Goal: Transaction & Acquisition: Purchase product/service

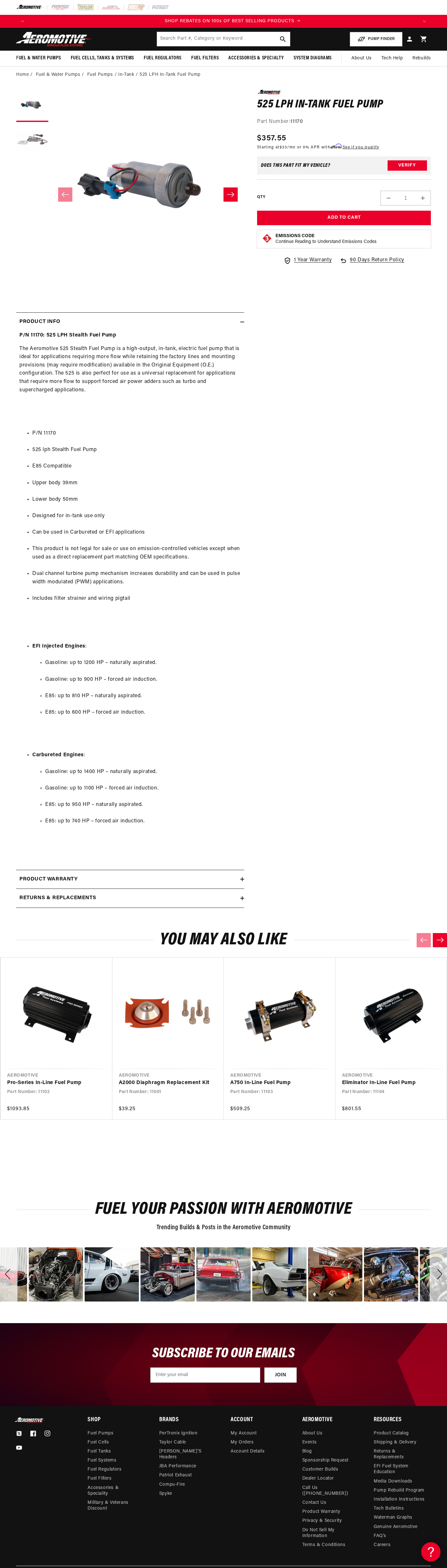
scroll to position [0, 777]
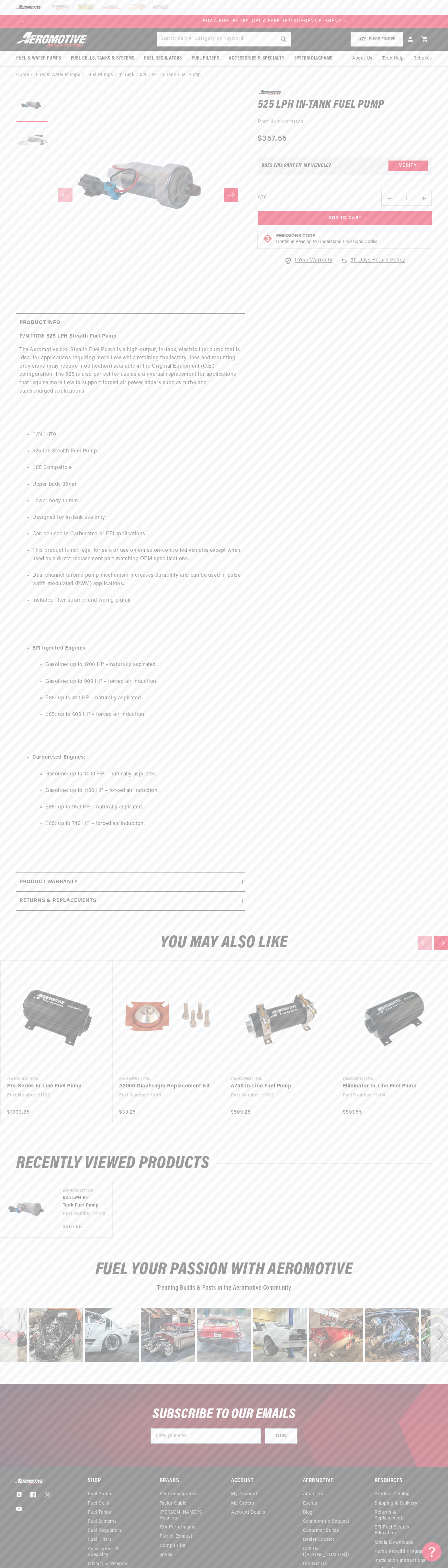
scroll to position [0, 389]
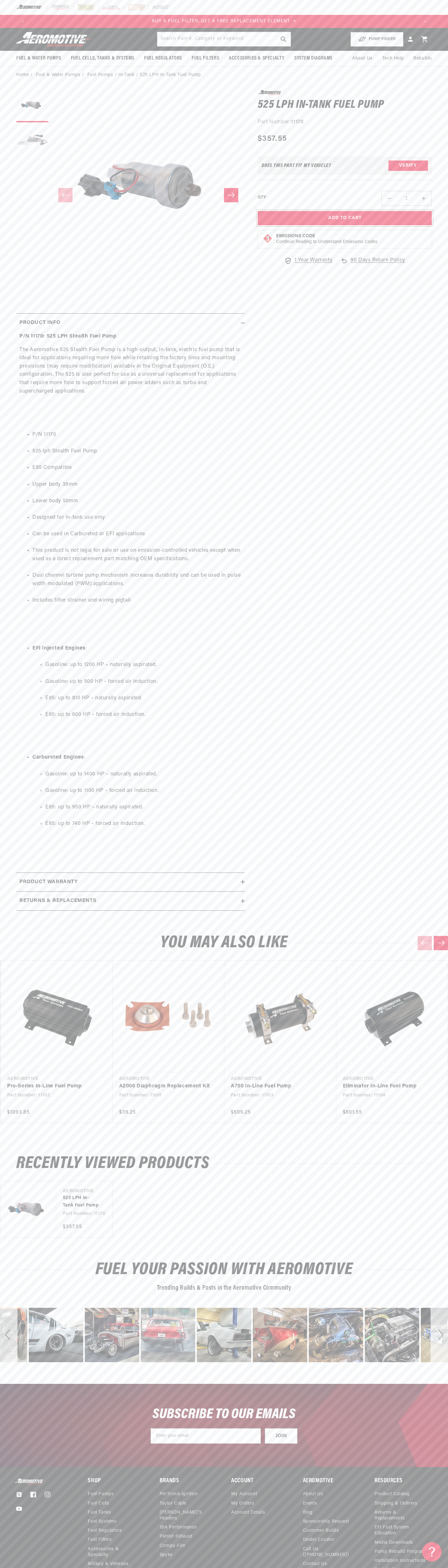
click at [344, 218] on button "Add to Cart" at bounding box center [344, 219] width 174 height 15
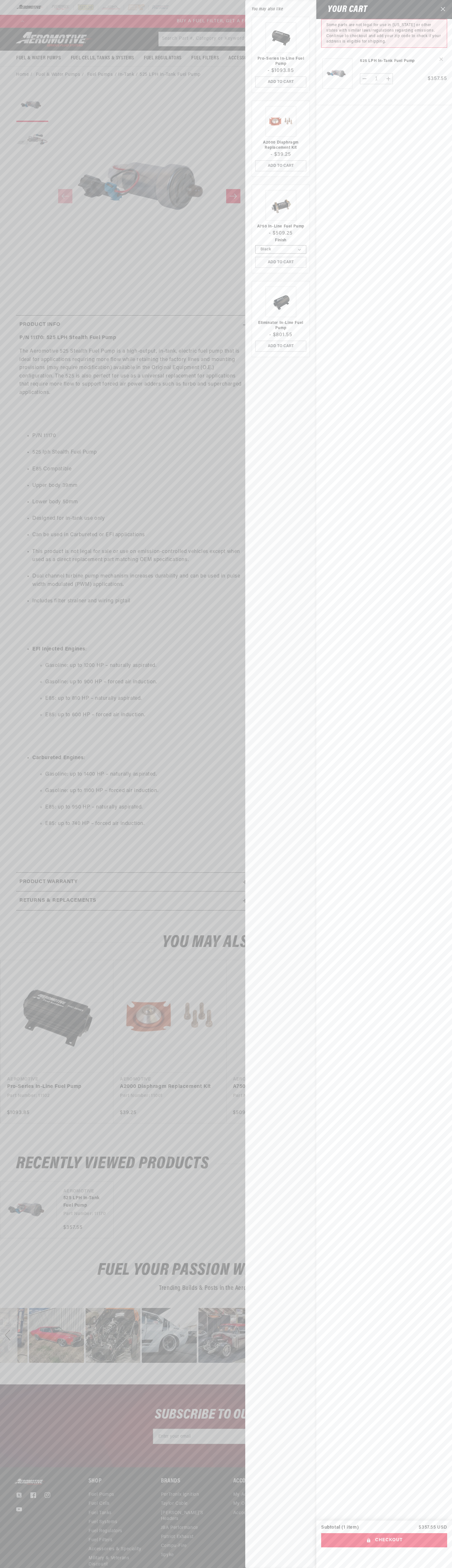
scroll to position [0, 394]
click at [384, 1540] on button "Checkout" at bounding box center [384, 1541] width 126 height 15
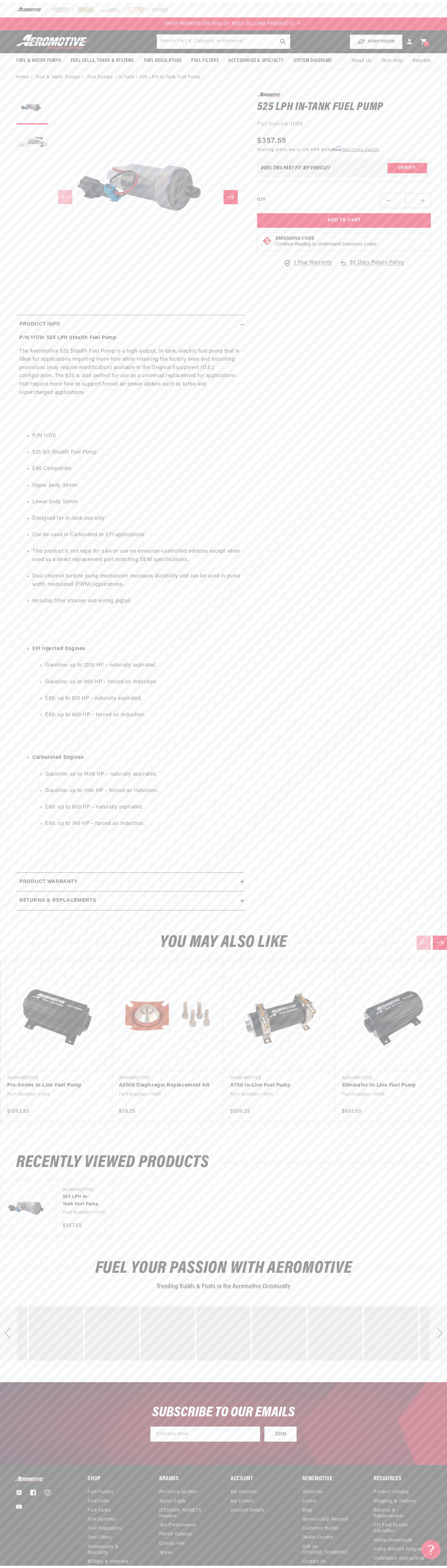
scroll to position [0, 777]
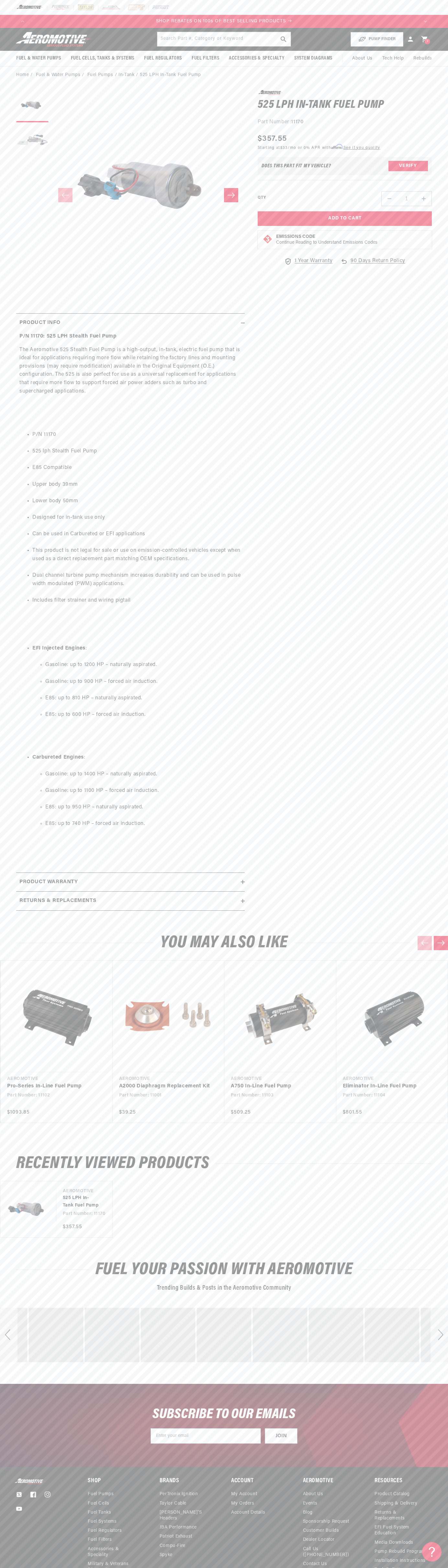
click at [63, 16] on div "BUY A REGULATOR, GET A FREE PRESSURE GAUGE BUY A FUEL FILTER, GET A FREE REPLAC…" at bounding box center [224, 21] width 416 height 13
click at [440, 299] on section "0.0 star rating Write a review 525 LPH In-Tank Fuel Pump 525 LPH In-Tank Fuel P…" at bounding box center [224, 502] width 448 height 837
click at [193, 1568] on html "Skip to content Your cart Some parts are not legal for use in California or oth…" at bounding box center [224, 784] width 448 height 1568
click at [32, 722] on ul "EFI Injected Engines : Gasoline: up to 1200 HP – naturally aspirated. Gasoline:…" at bounding box center [131, 749] width 222 height 227
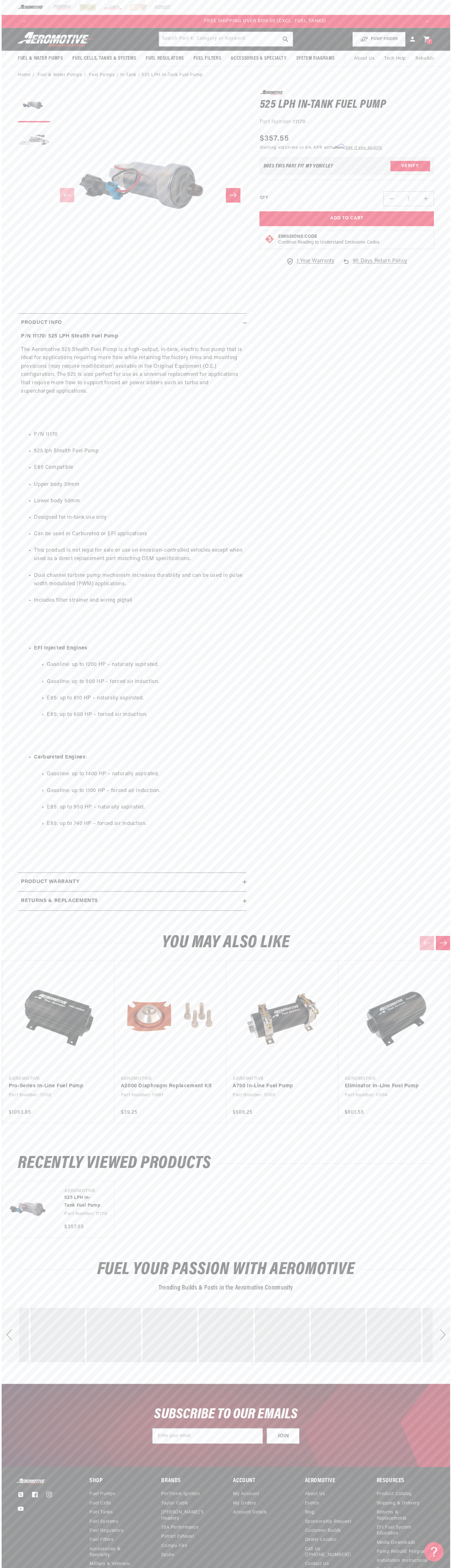
scroll to position [0, 1167]
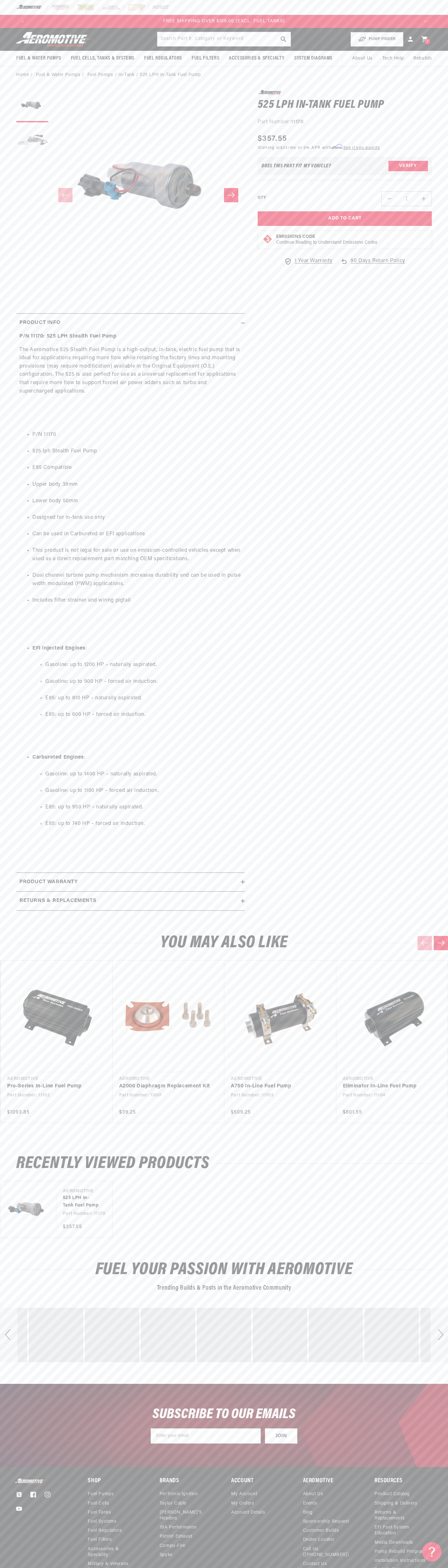
click at [424, 39] on icon at bounding box center [424, 39] width 6 height 6
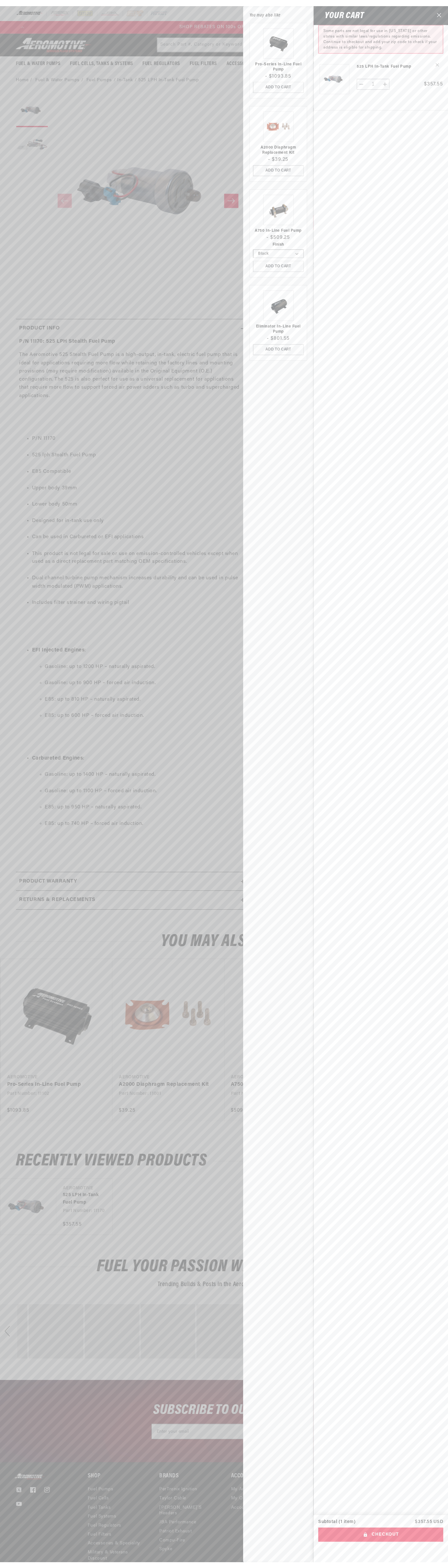
scroll to position [0, 789]
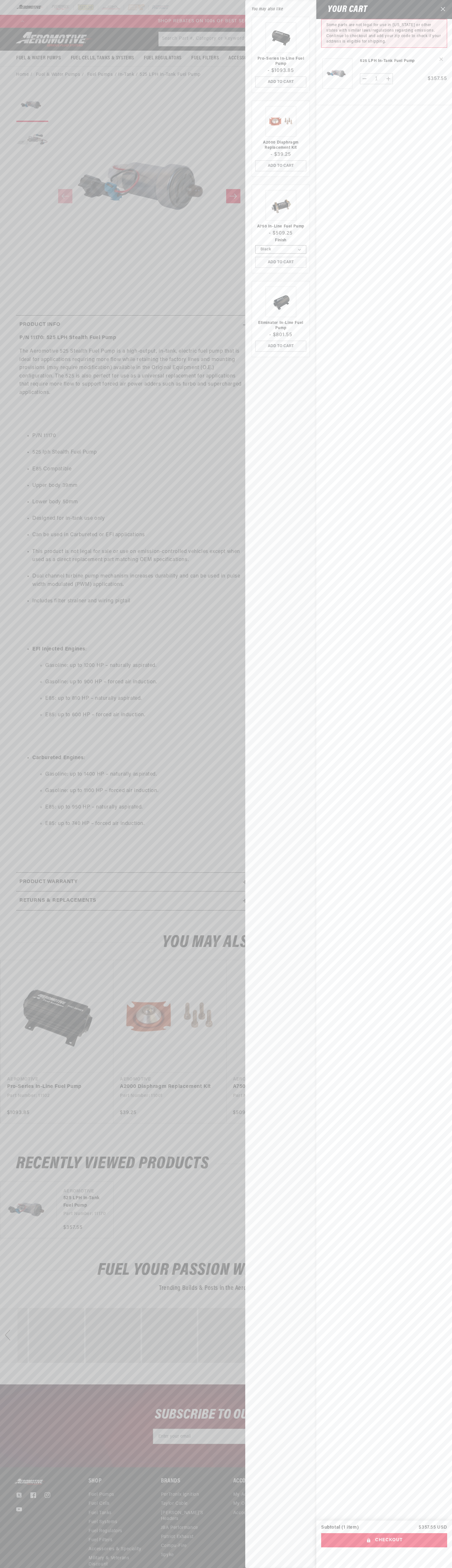
click at [443, 10] on icon "Close" at bounding box center [442, 9] width 4 height 4
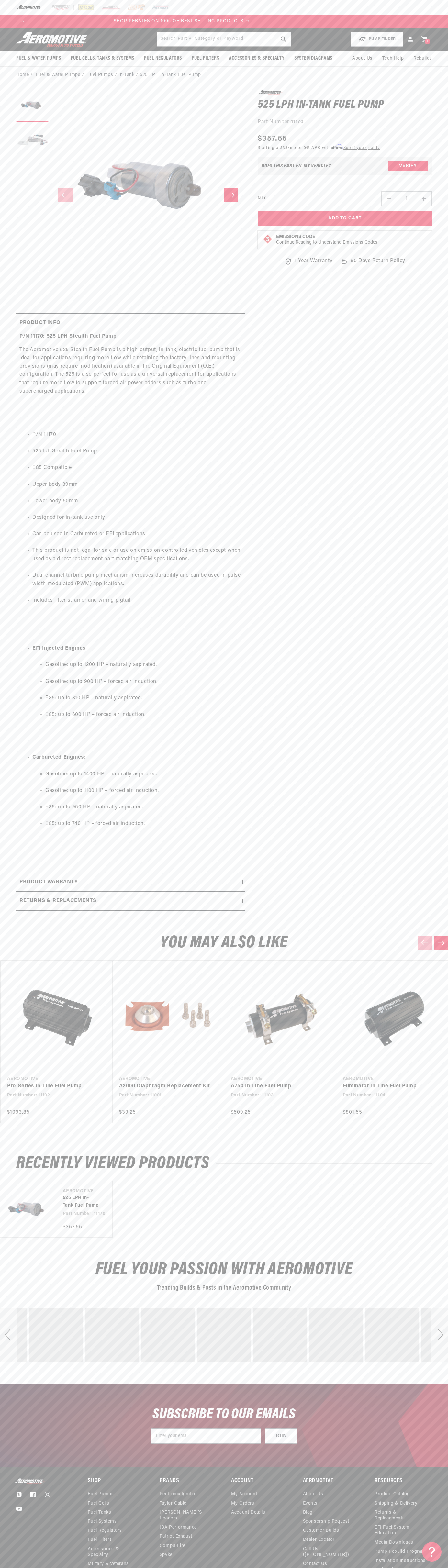
scroll to position [0, 947]
